Goal: Task Accomplishment & Management: Complete application form

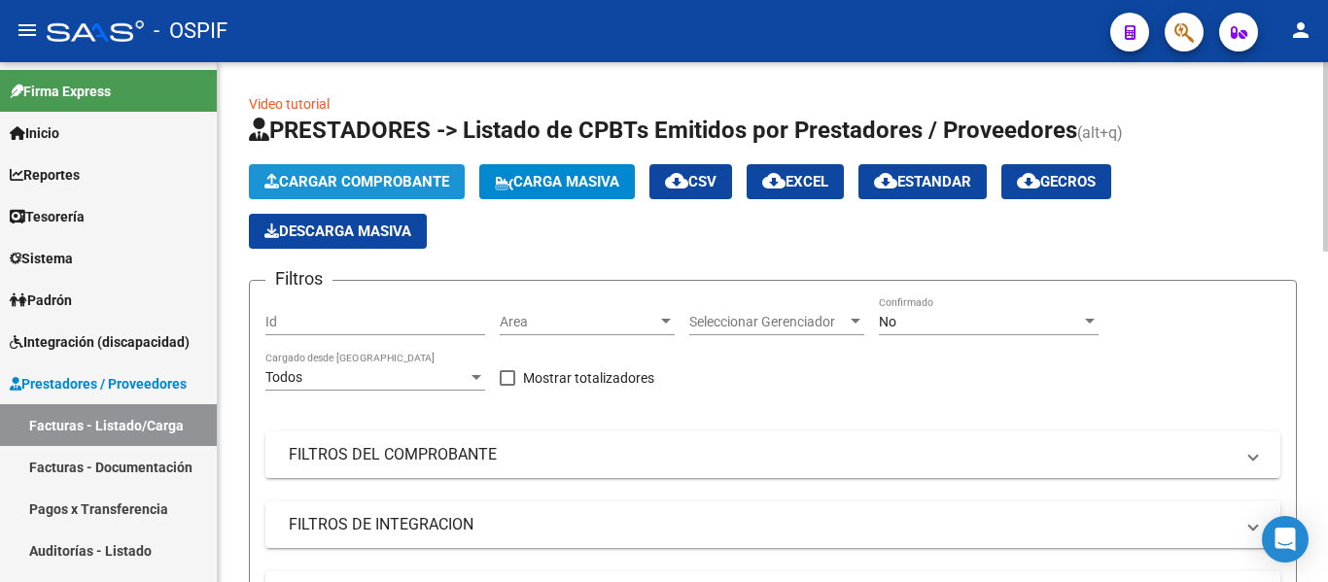
click at [421, 175] on span "Cargar Comprobante" at bounding box center [357, 182] width 185 height 18
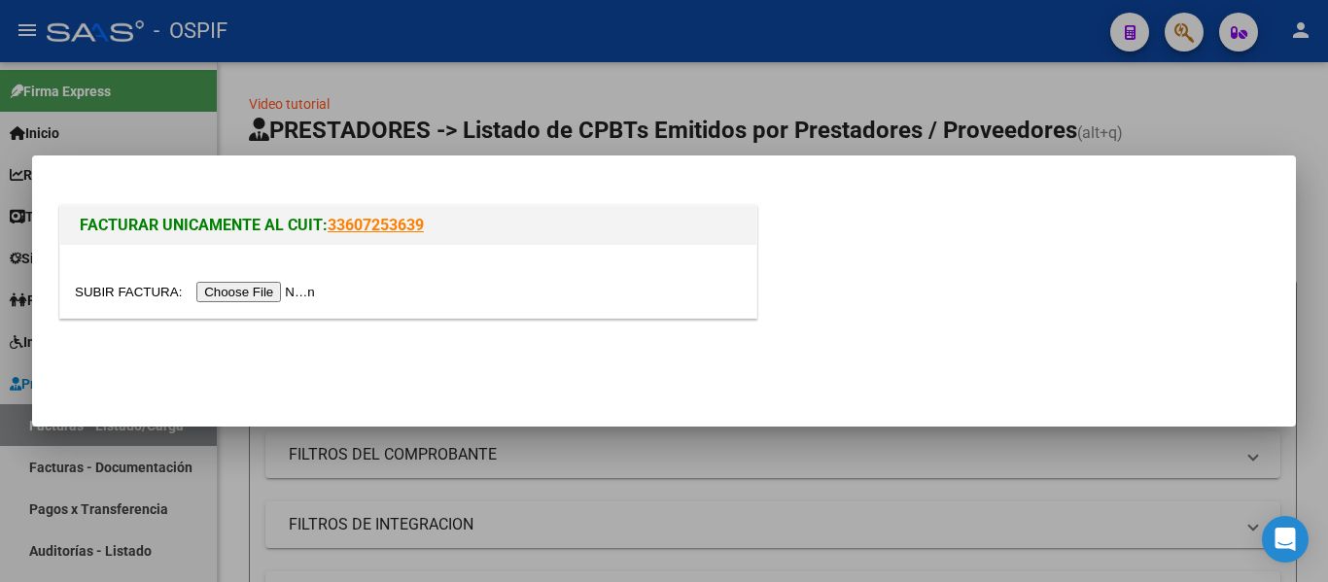
click at [311, 290] on input "file" at bounding box center [198, 292] width 246 height 20
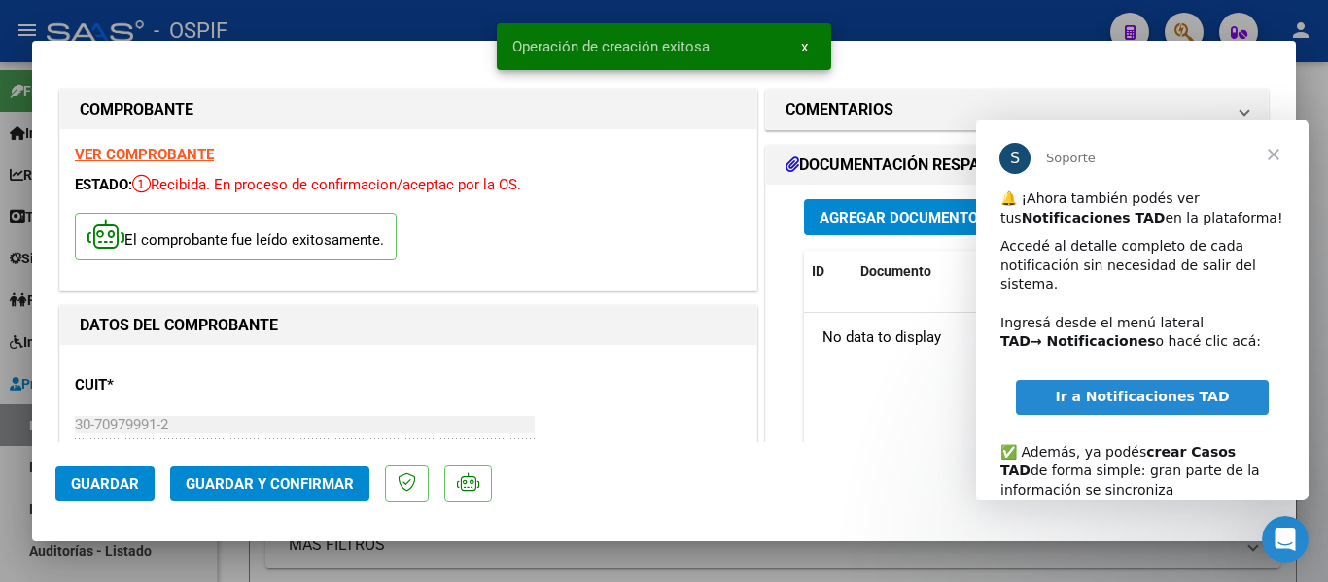
click at [1275, 154] on span "Cerrar" at bounding box center [1274, 155] width 70 height 70
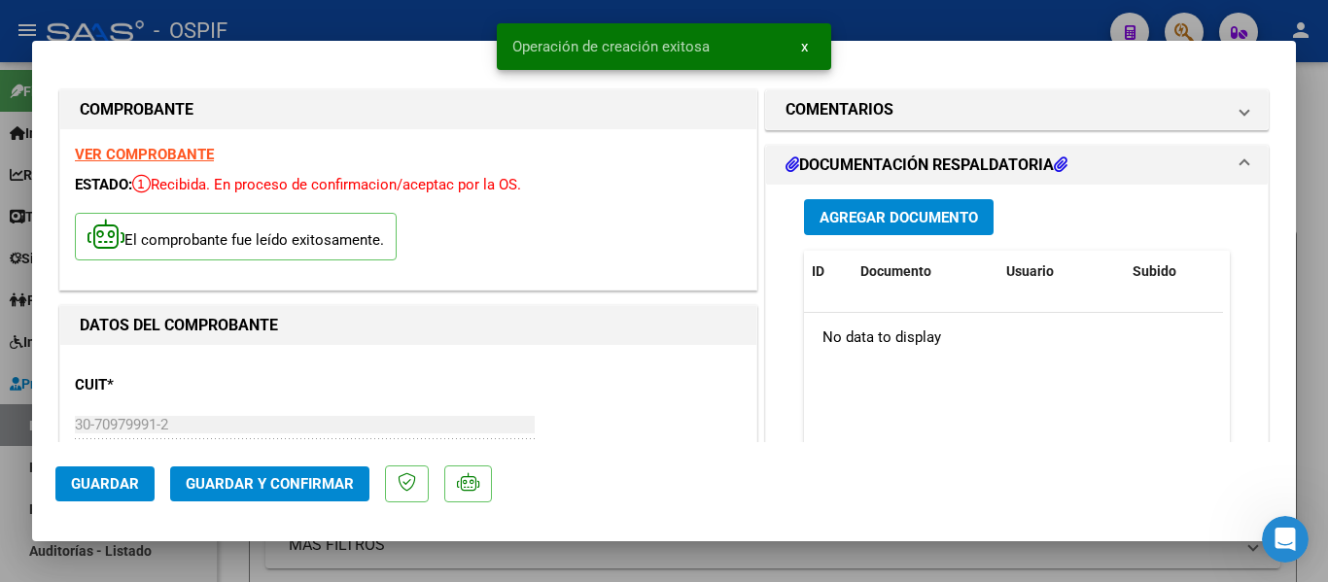
click at [118, 483] on span "Guardar" at bounding box center [105, 485] width 68 height 18
click at [917, 222] on span "Agregar Documento" at bounding box center [899, 218] width 159 height 18
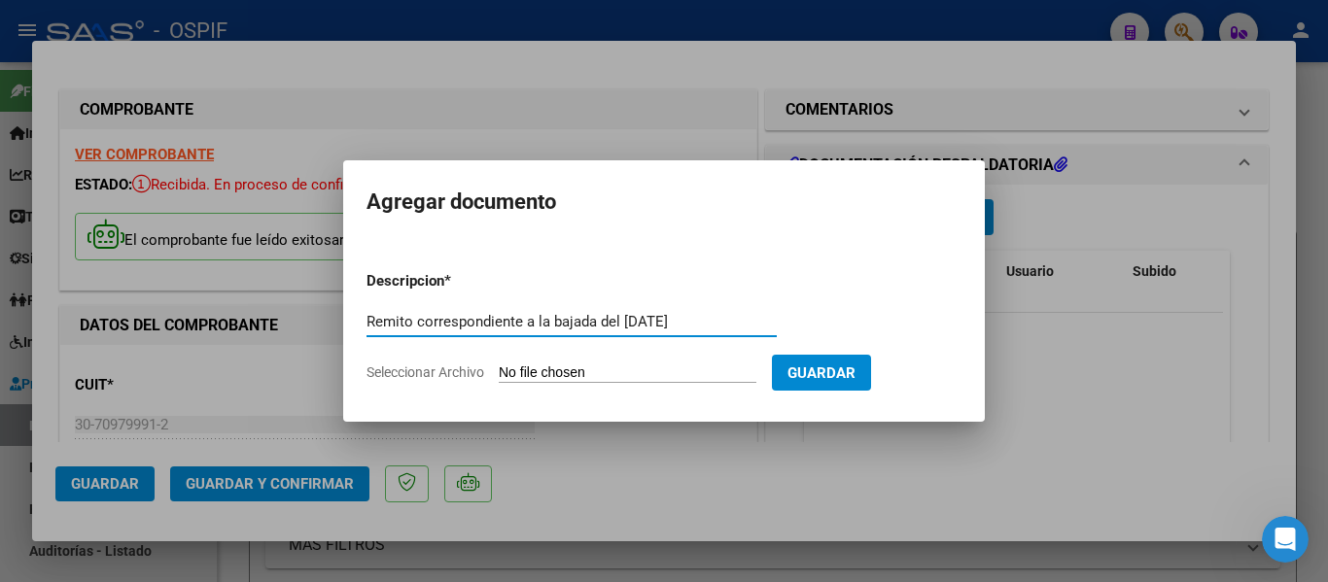
type input "Remito correspondiente a la bajada del [DATE]"
click at [601, 376] on input "Seleccionar Archivo" at bounding box center [628, 374] width 258 height 18
type input "C:\fakepath\fibro 18-9.jpeg"
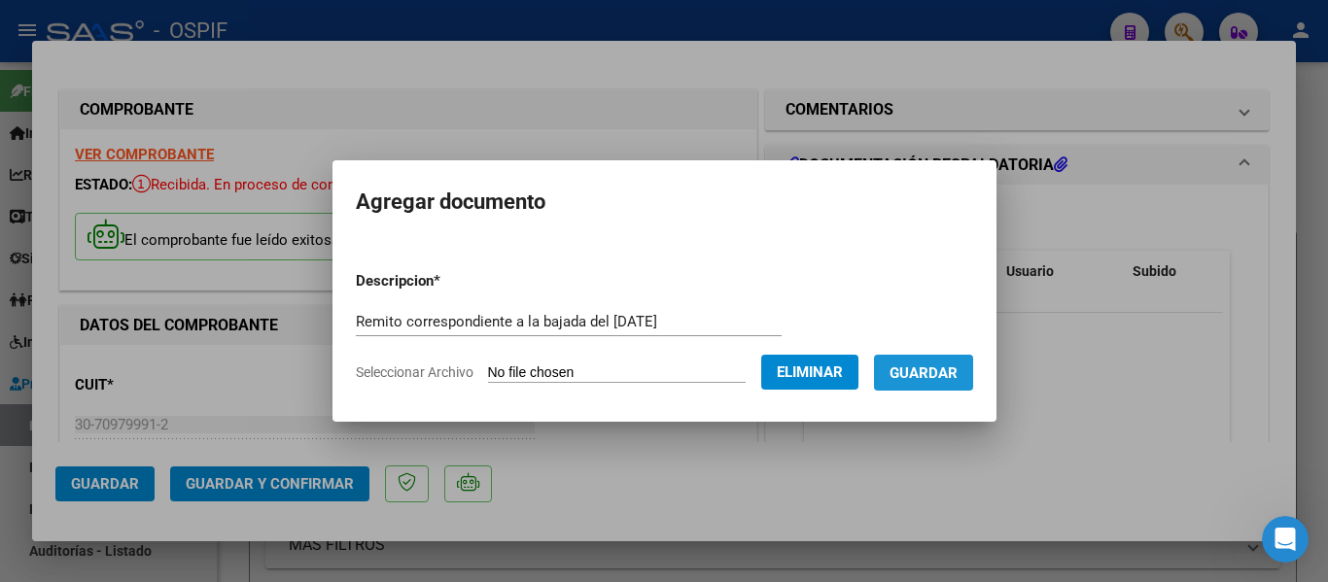
click at [950, 369] on span "Guardar" at bounding box center [924, 374] width 68 height 18
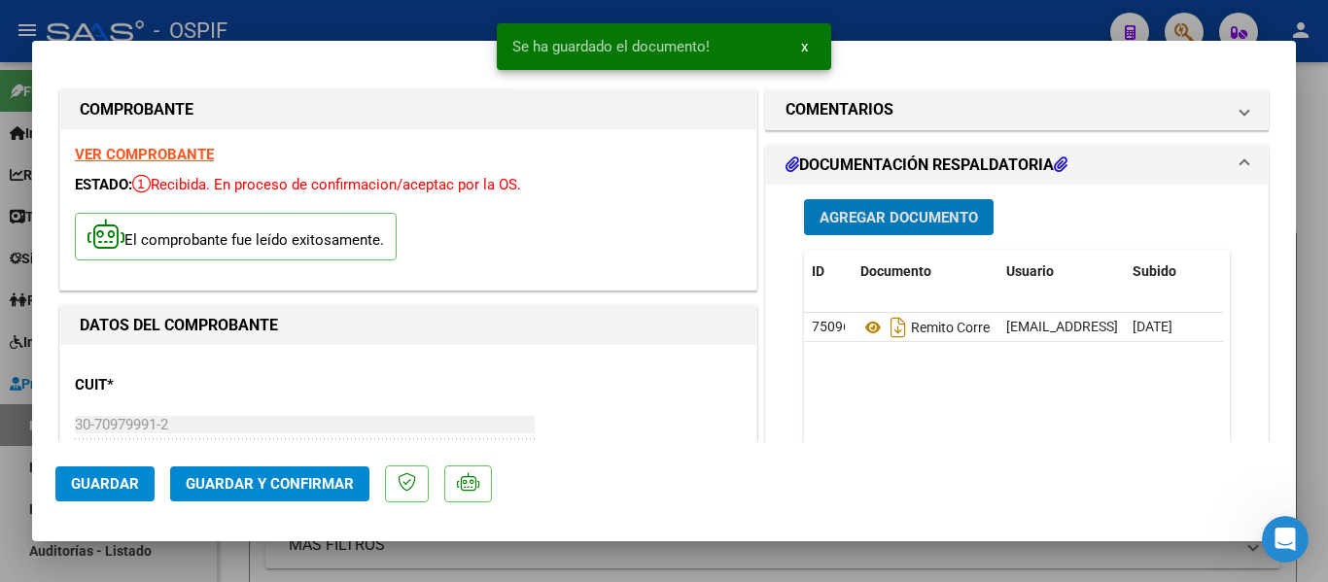
click at [88, 481] on span "Guardar" at bounding box center [105, 485] width 68 height 18
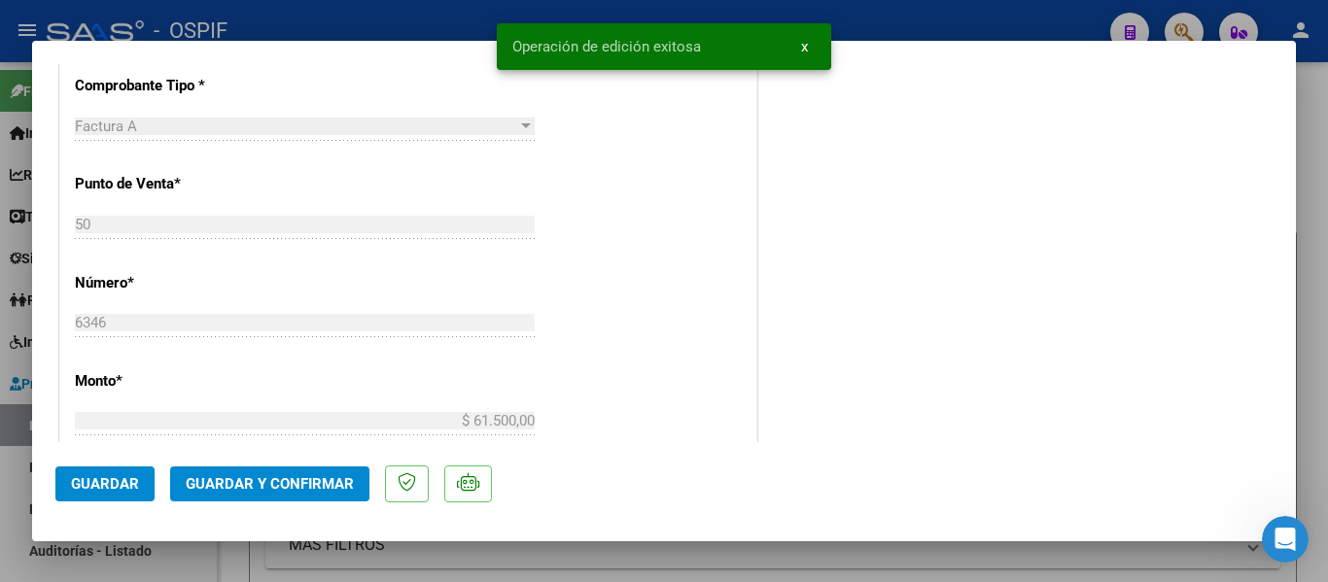
click at [1315, 345] on div at bounding box center [664, 291] width 1328 height 582
type input "$ 0,00"
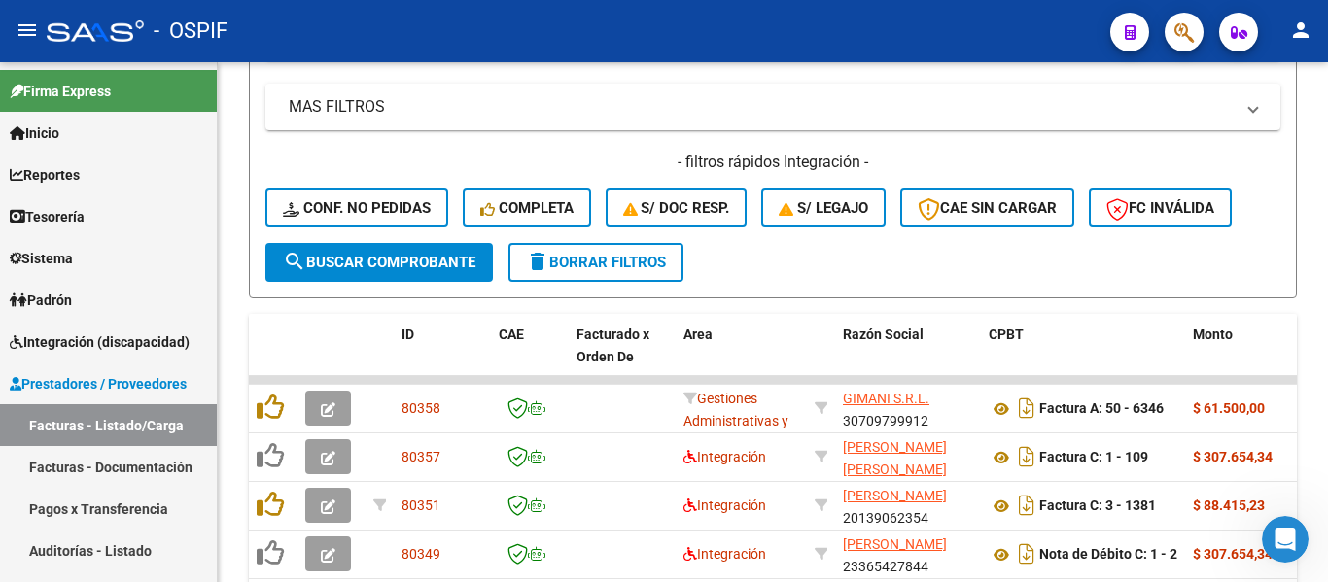
scroll to position [389, 0]
